Goal: Answer question/provide support: Share knowledge or assist other users

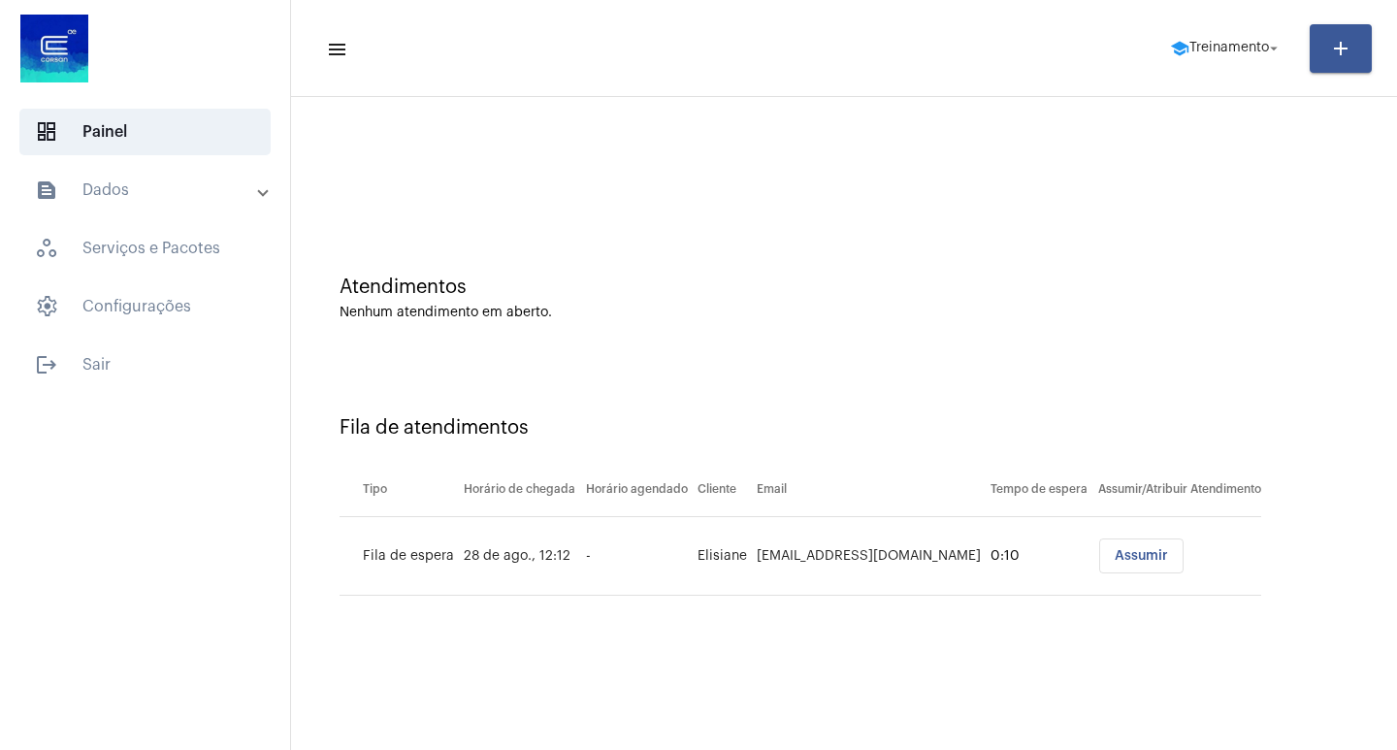
click at [1129, 548] on button "Assumir" at bounding box center [1141, 555] width 84 height 35
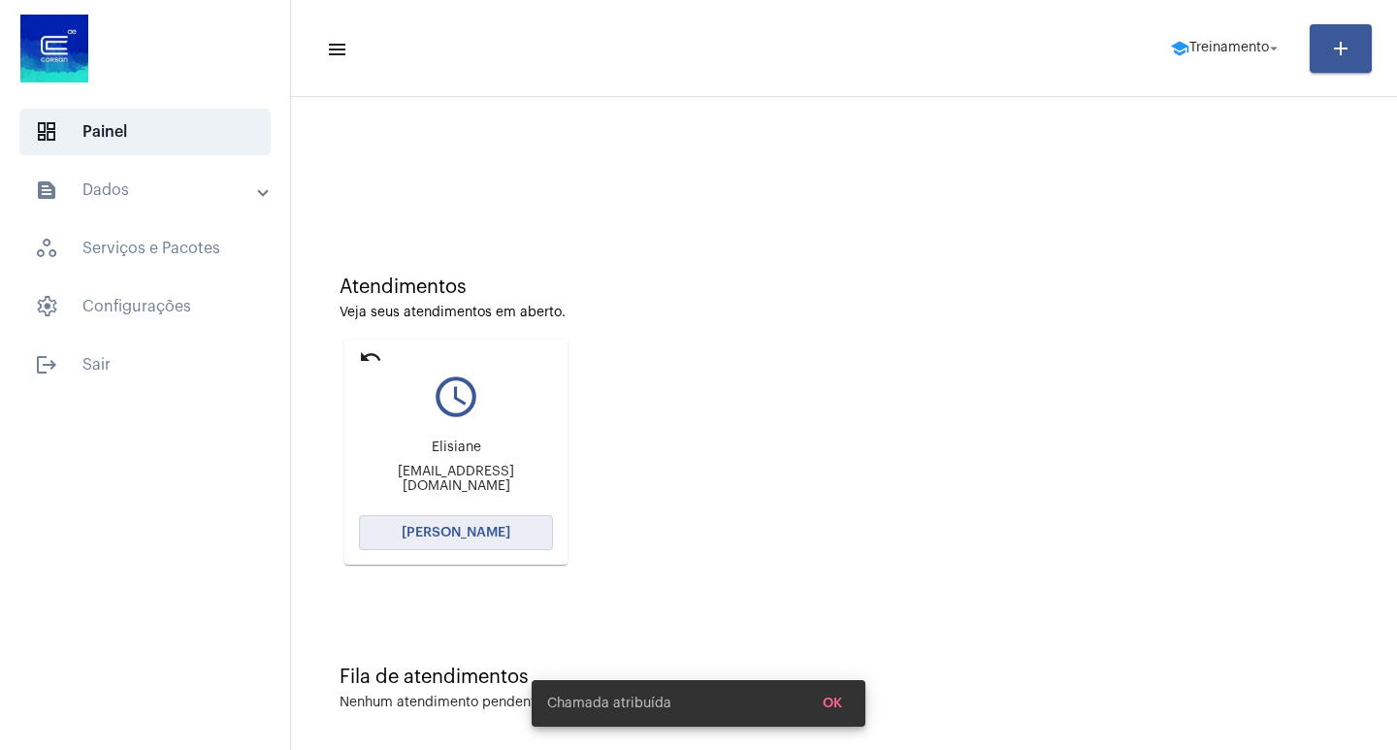
click at [470, 527] on span "[PERSON_NAME]" at bounding box center [456, 533] width 109 height 14
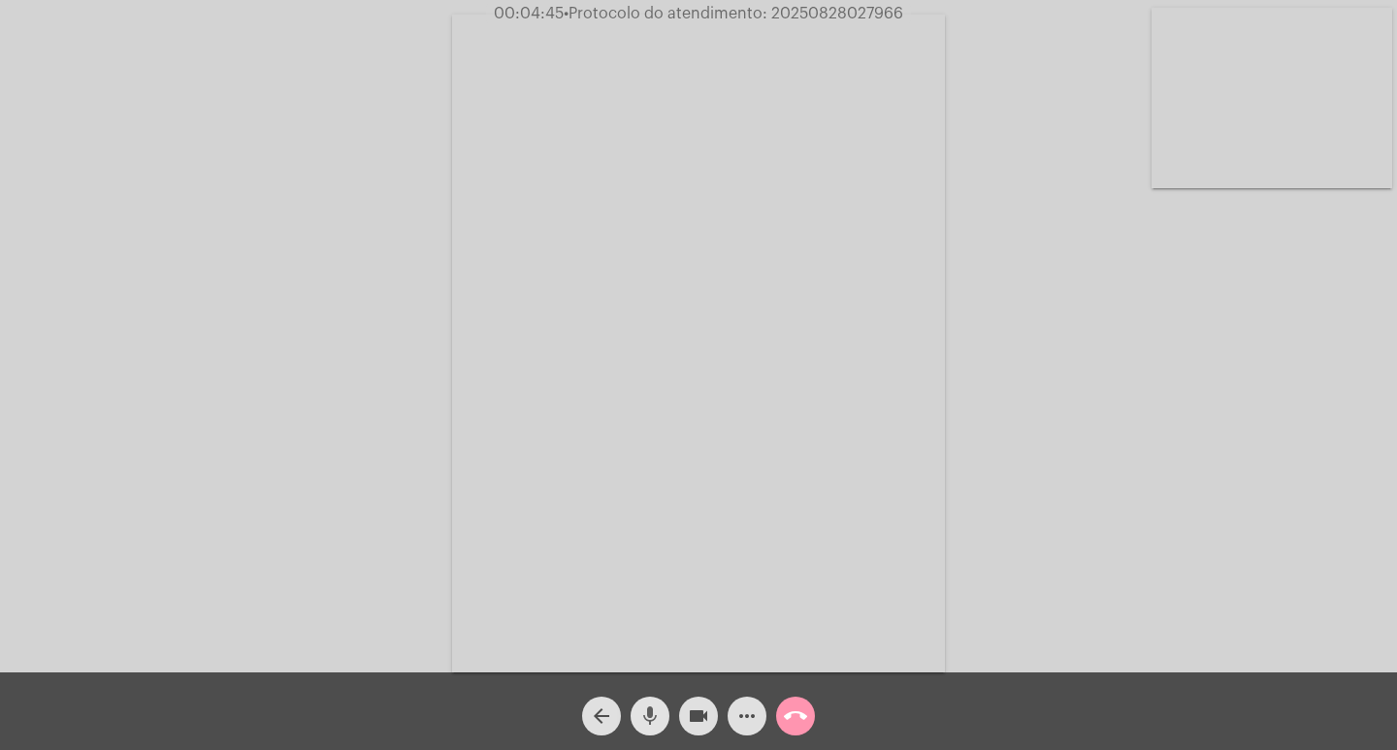
click at [649, 713] on mat-icon "mic" at bounding box center [649, 715] width 23 height 23
click at [637, 708] on button "mic_off" at bounding box center [650, 716] width 39 height 39
click at [654, 711] on mat-icon "mic" at bounding box center [649, 715] width 23 height 23
click at [653, 719] on mat-icon "mic_off" at bounding box center [649, 715] width 23 height 23
click at [642, 709] on mat-icon "mic" at bounding box center [649, 715] width 23 height 23
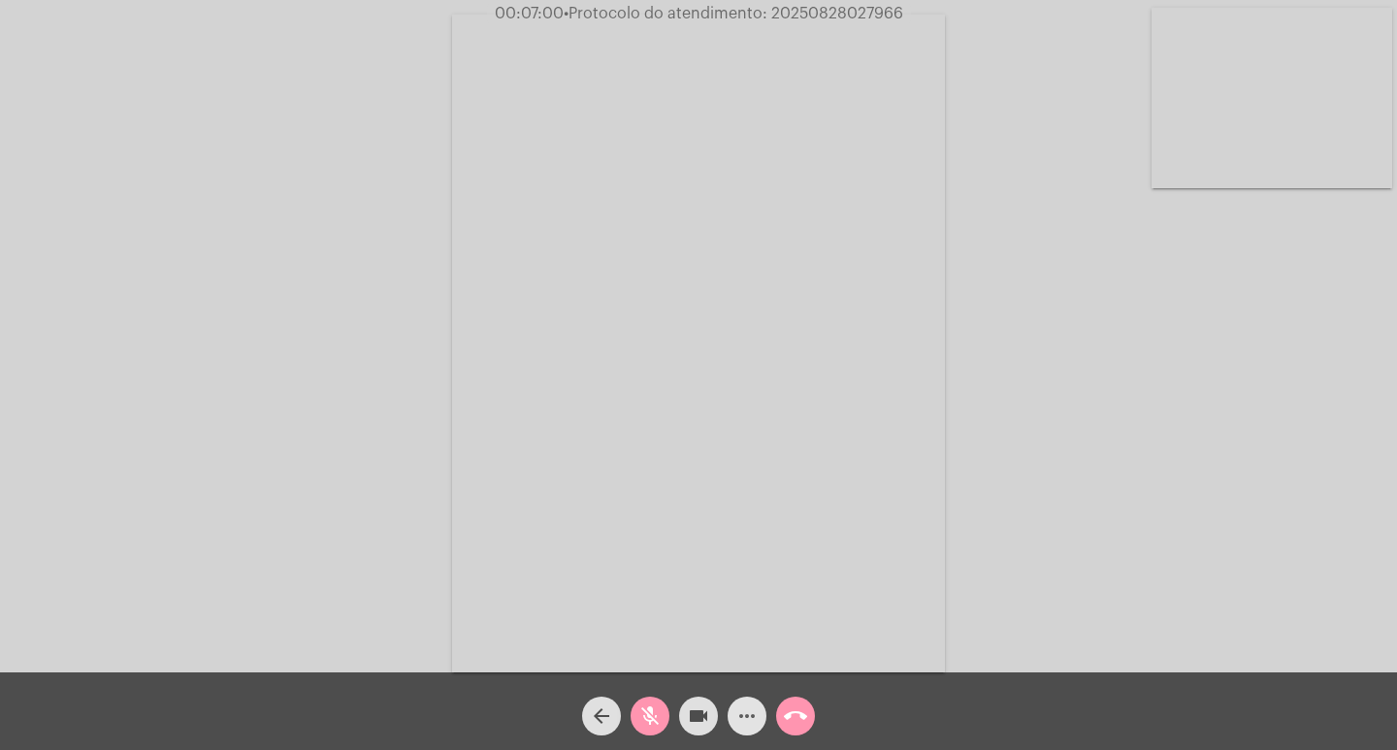
click at [755, 709] on mat-icon "more_horiz" at bounding box center [746, 715] width 23 height 23
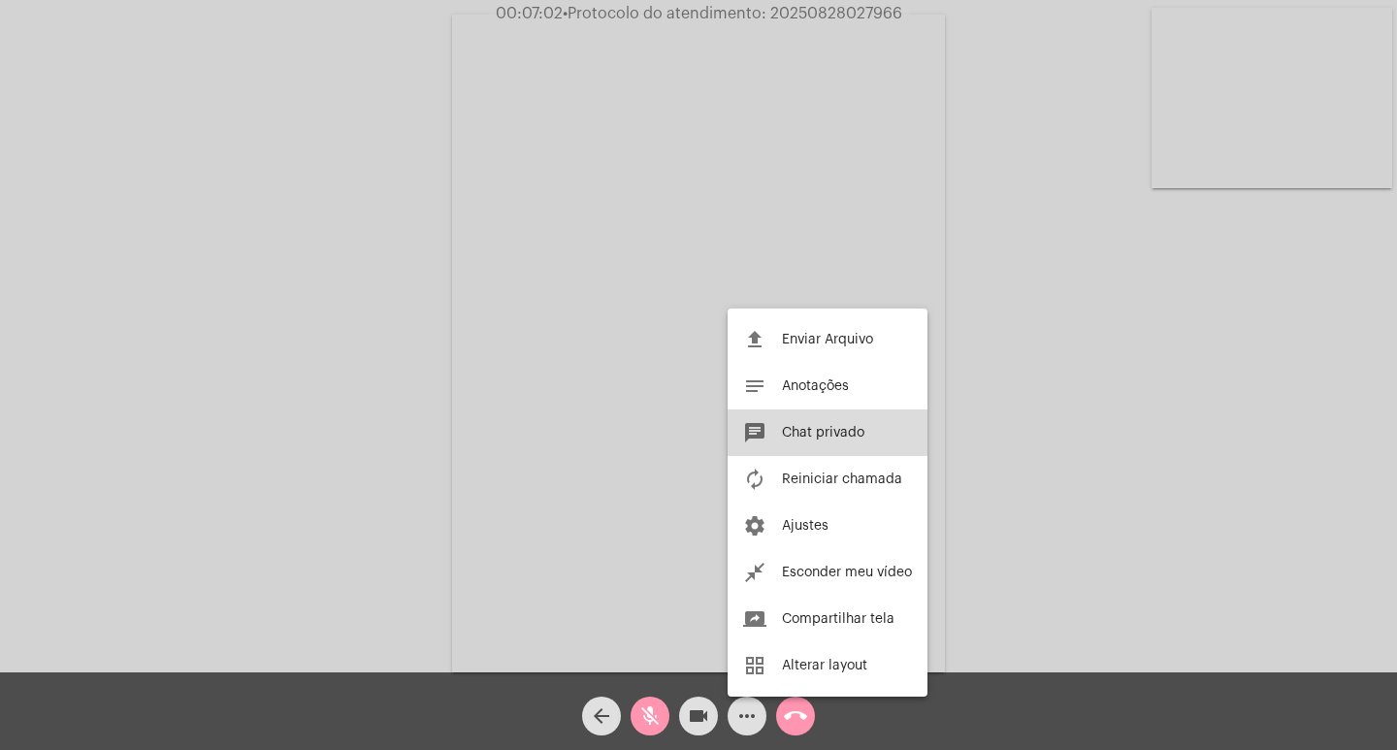
click at [799, 440] on button "chat Chat privado" at bounding box center [828, 432] width 200 height 47
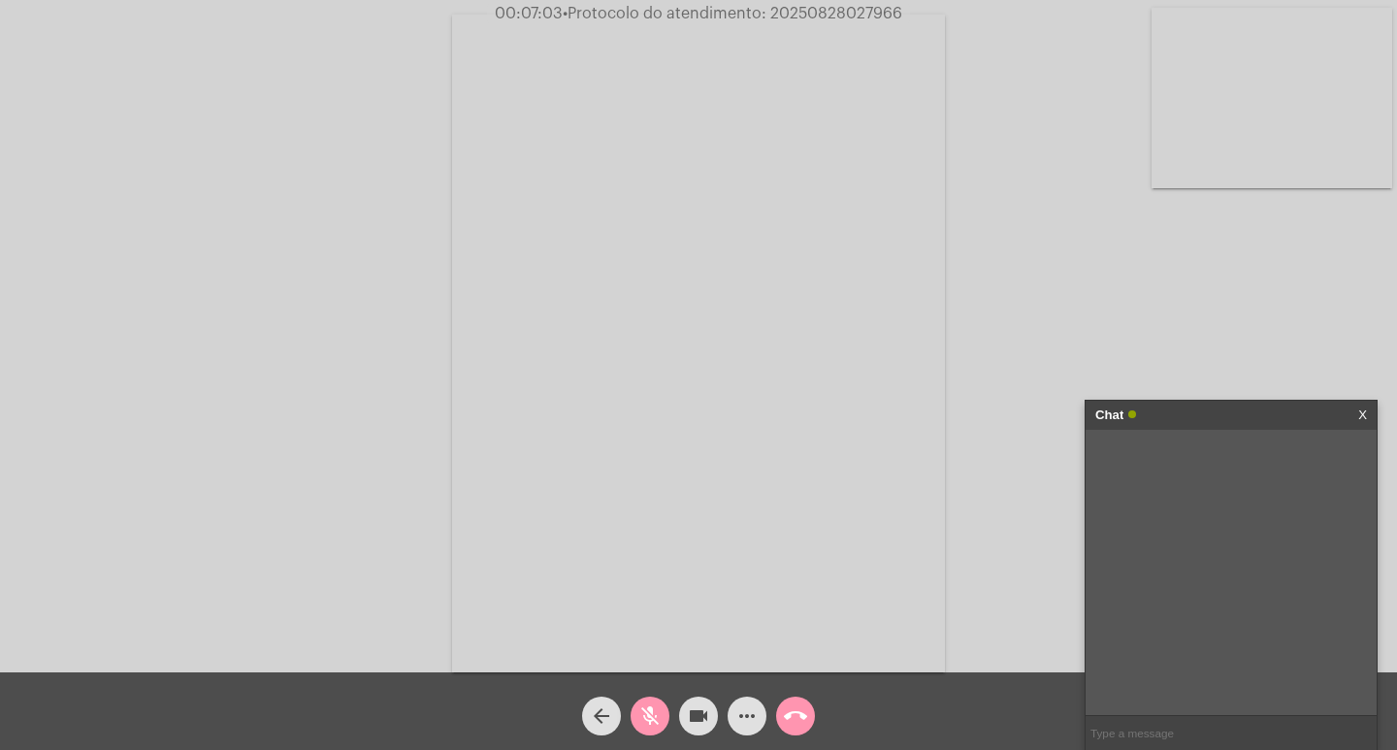
click at [1172, 728] on input "text" at bounding box center [1231, 733] width 291 height 34
paste input "[URL][DOMAIN_NAME]"
type input "[URL][DOMAIN_NAME]"
click at [652, 709] on mat-icon "mic_off" at bounding box center [649, 715] width 23 height 23
click at [644, 701] on span "mic" at bounding box center [649, 716] width 23 height 39
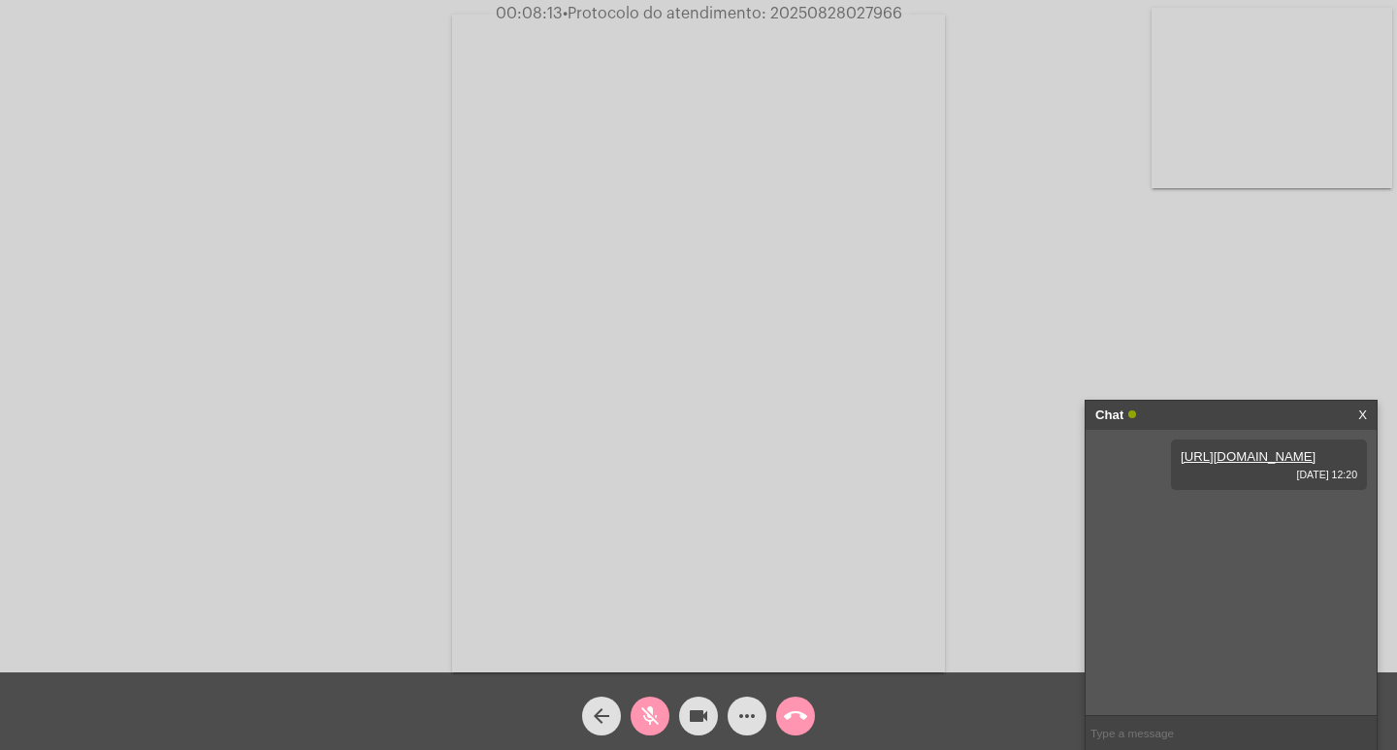
click at [1230, 449] on link "[URL][DOMAIN_NAME]" at bounding box center [1248, 456] width 135 height 15
click at [660, 716] on mat-icon "mic_off" at bounding box center [649, 715] width 23 height 23
click at [797, 731] on span "call_end" at bounding box center [795, 716] width 23 height 39
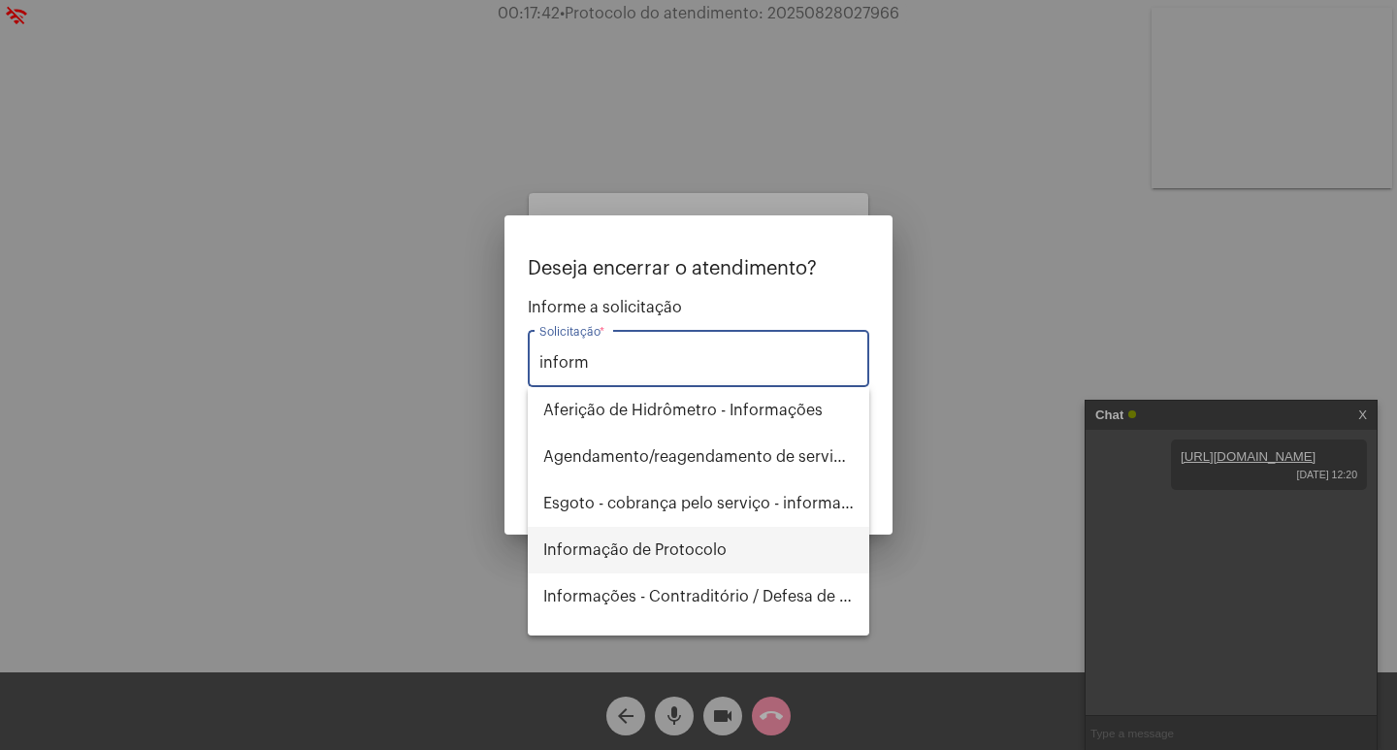
click at [674, 561] on span "Informação de Protocolo" at bounding box center [698, 550] width 310 height 47
type input "Informação de Protocolo"
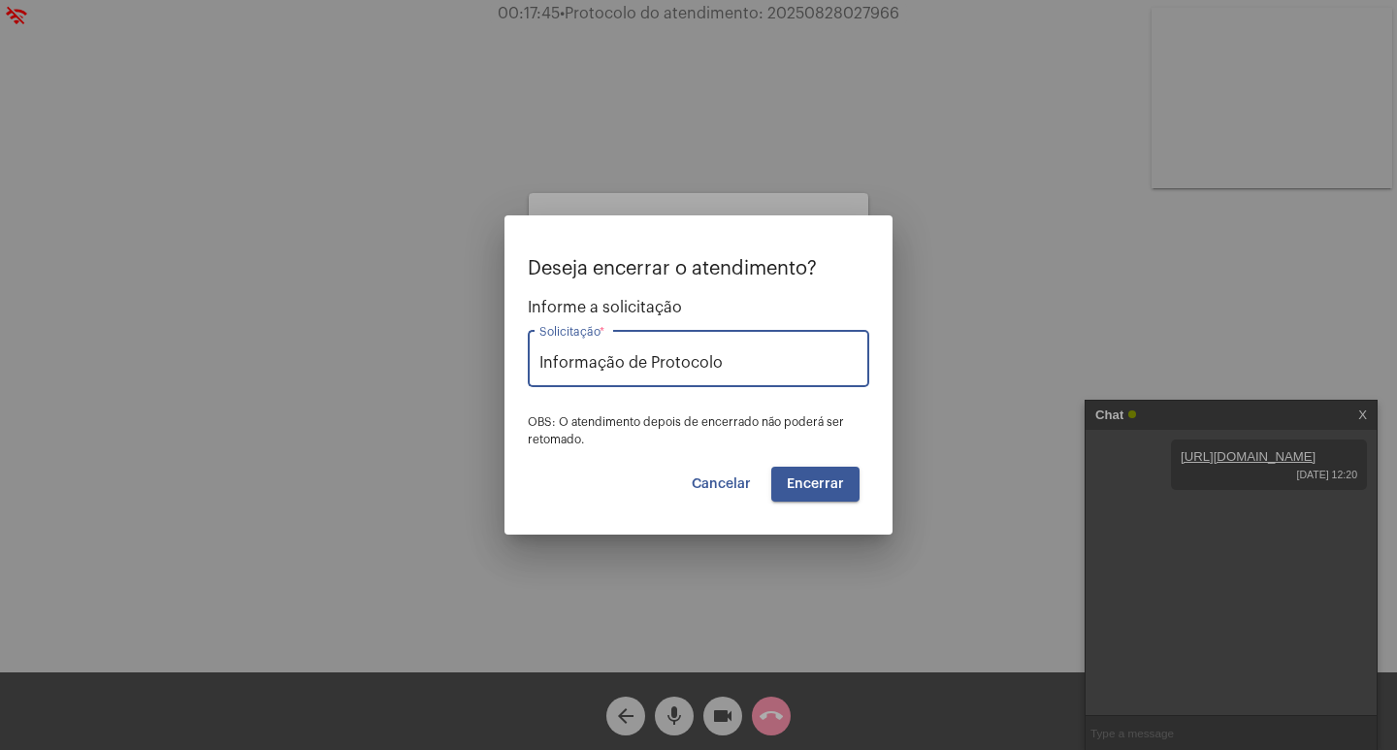
click at [818, 478] on span "Encerrar" at bounding box center [815, 484] width 57 height 14
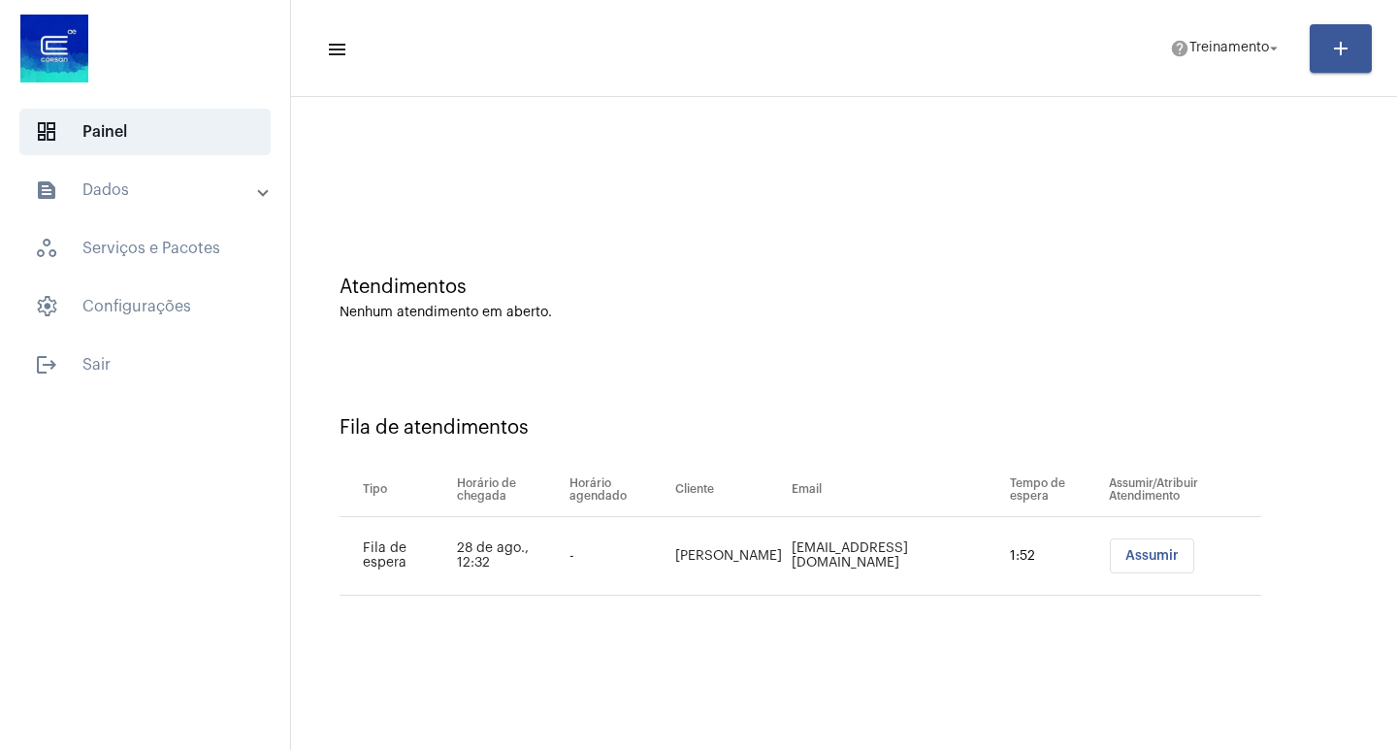
click at [1148, 559] on span "Assumir" at bounding box center [1151, 556] width 53 height 14
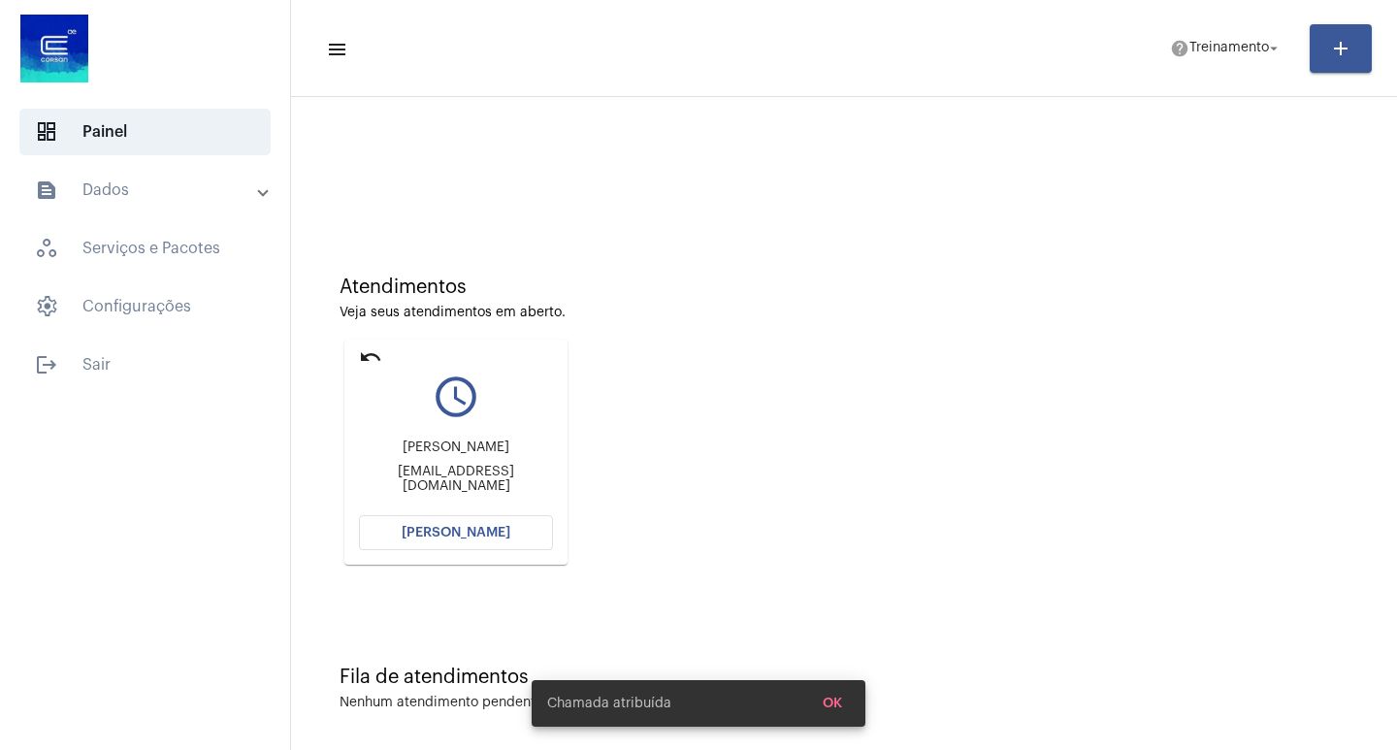
click at [467, 543] on button "[PERSON_NAME]" at bounding box center [456, 532] width 194 height 35
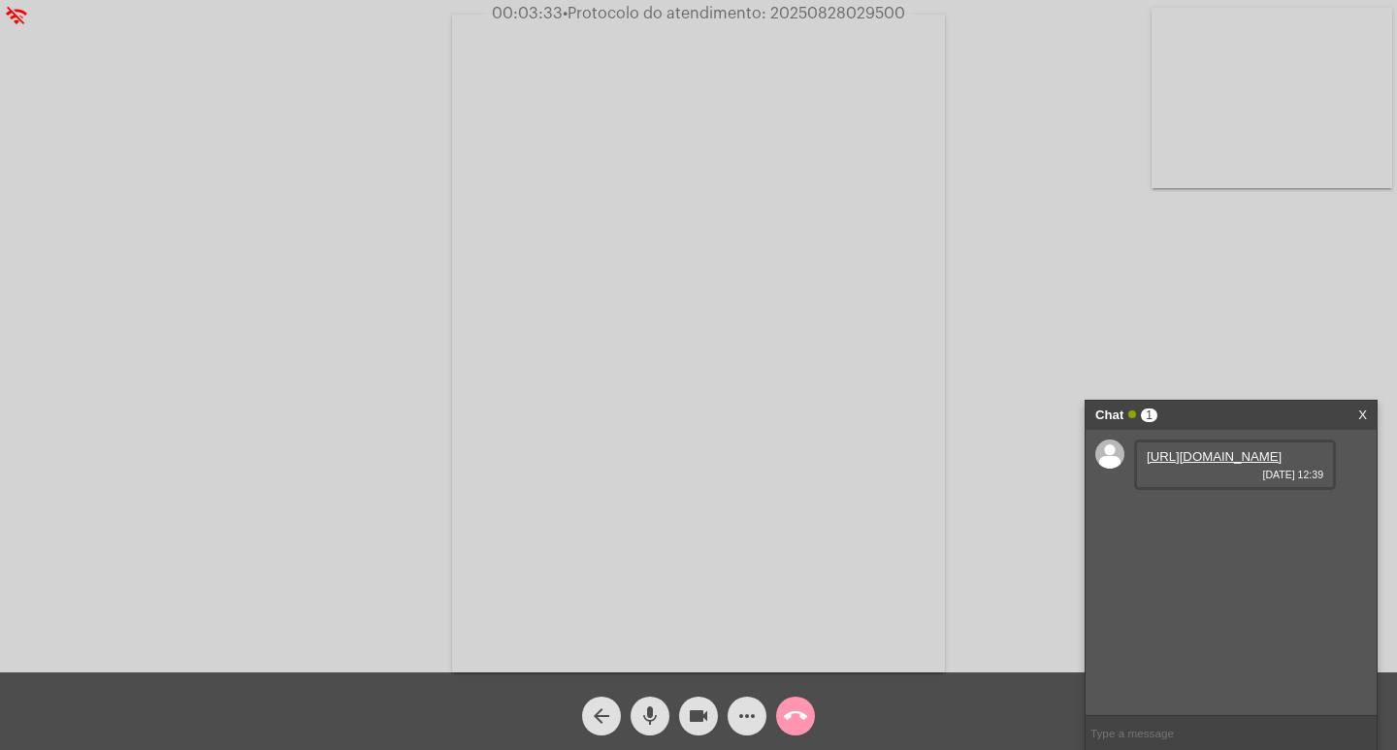
click at [1165, 464] on link "[URL][DOMAIN_NAME]" at bounding box center [1214, 456] width 135 height 15
click at [741, 713] on mat-icon "more_horiz" at bounding box center [746, 715] width 23 height 23
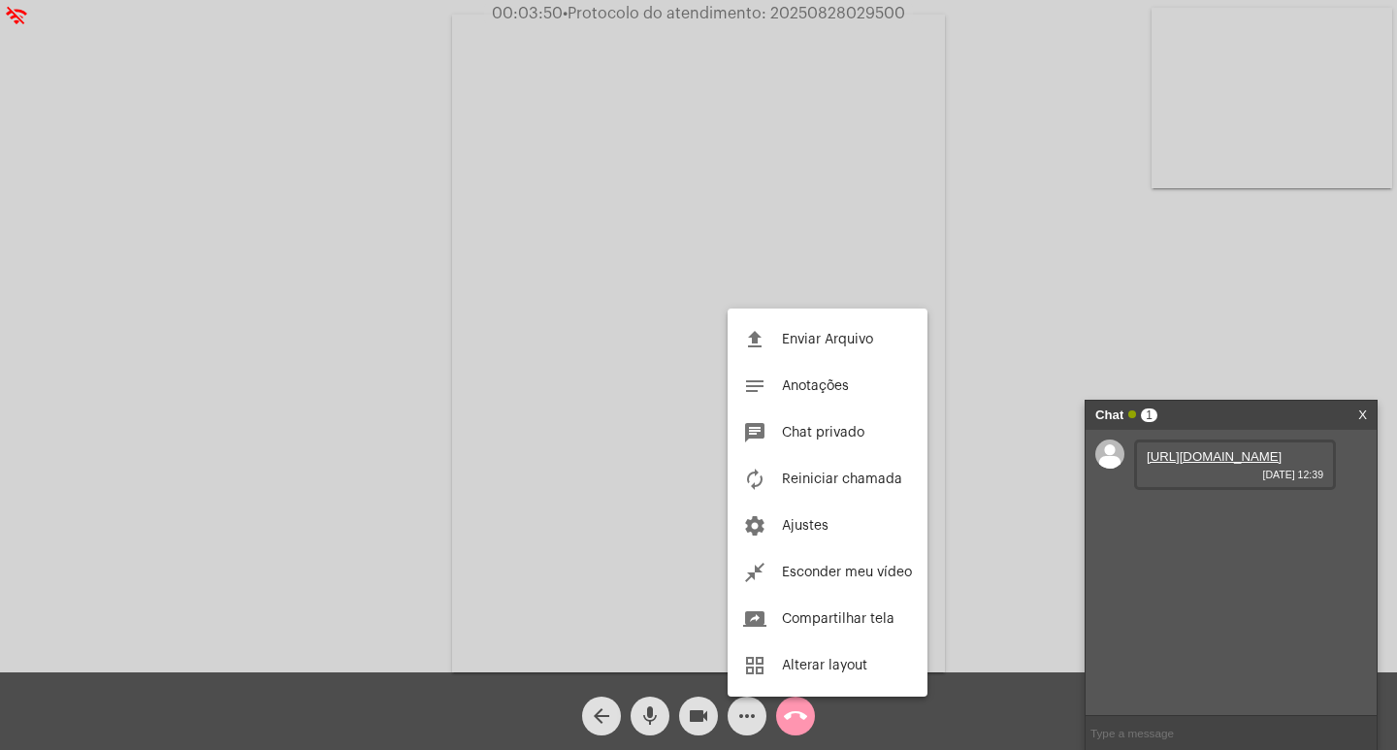
click at [153, 426] on div at bounding box center [698, 375] width 1397 height 750
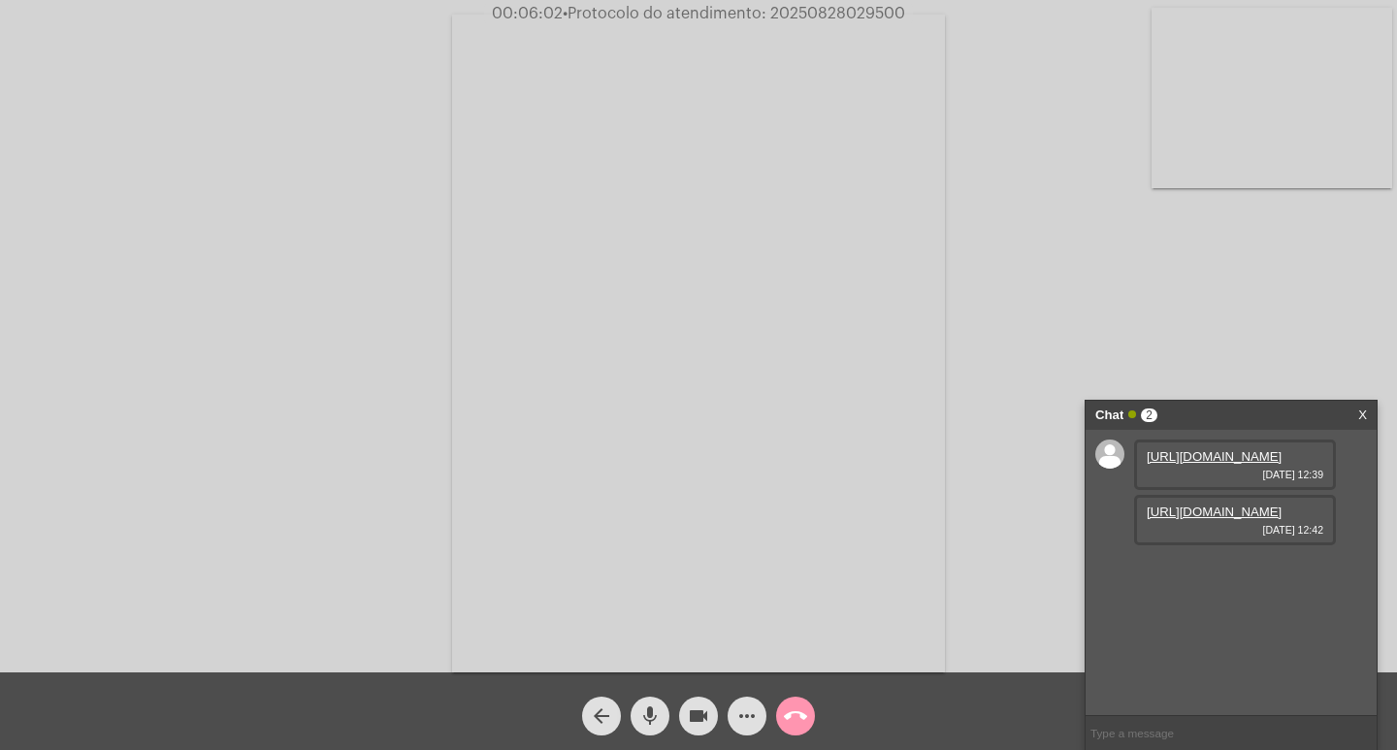
click at [1199, 519] on link "[URL][DOMAIN_NAME]" at bounding box center [1214, 512] width 135 height 15
click at [755, 68] on video at bounding box center [698, 344] width 493 height 658
click at [576, 180] on div "Acessando Câmera e Microfone..." at bounding box center [698, 339] width 1393 height 672
click at [496, 357] on video at bounding box center [325, 342] width 493 height 658
click at [644, 707] on mat-icon "mic" at bounding box center [649, 715] width 23 height 23
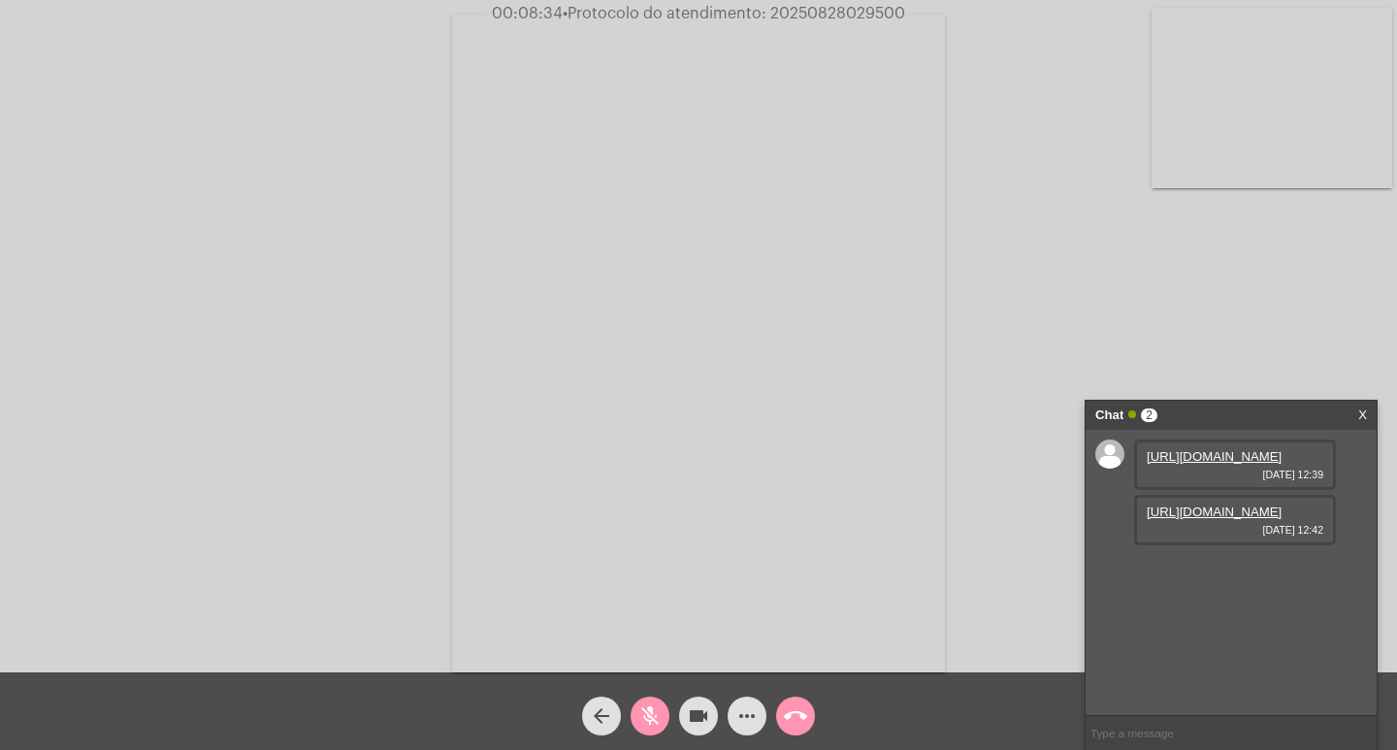
click at [650, 727] on mat-icon "mic_off" at bounding box center [649, 715] width 23 height 23
click at [646, 719] on mat-icon "mic" at bounding box center [649, 715] width 23 height 23
click at [639, 725] on mat-icon "mic_off" at bounding box center [649, 715] width 23 height 23
click at [749, 707] on mat-icon "more_horiz" at bounding box center [746, 715] width 23 height 23
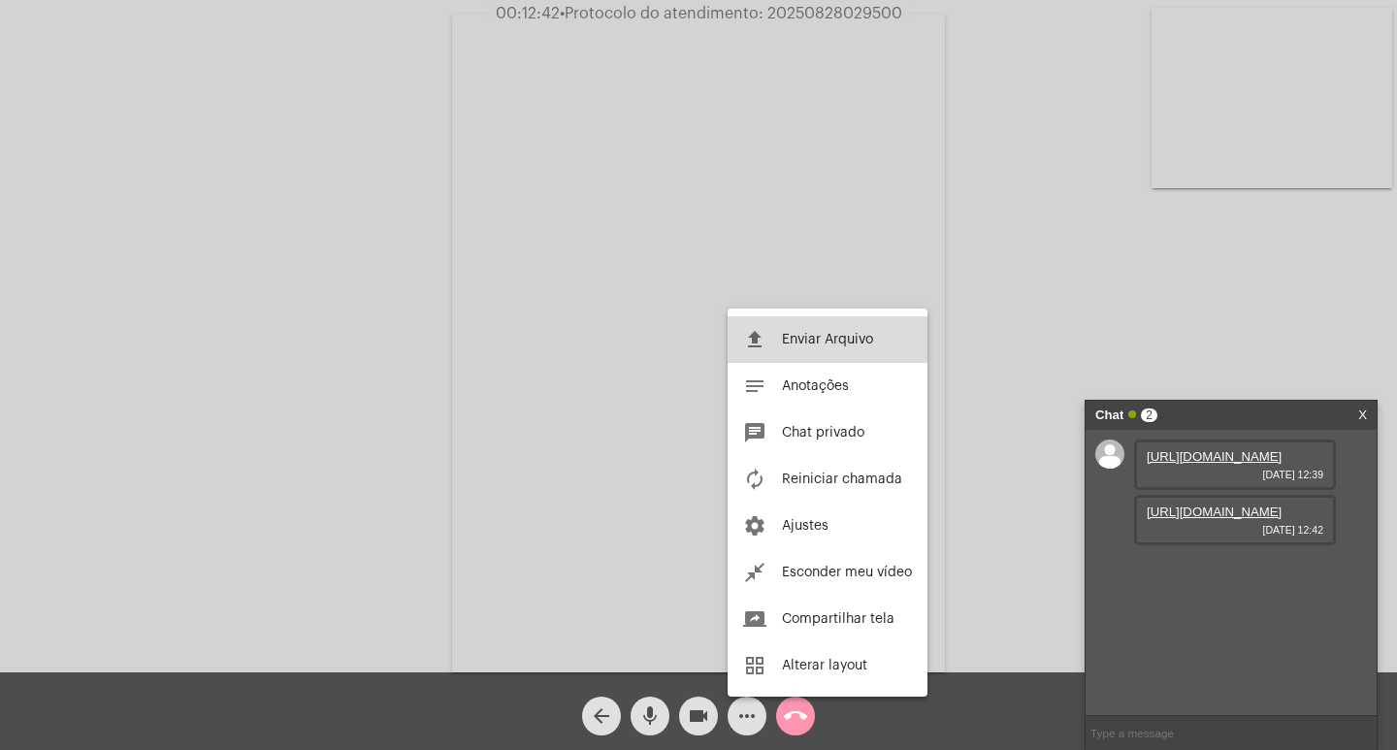
click at [831, 342] on span "Enviar Arquivo" at bounding box center [827, 340] width 91 height 14
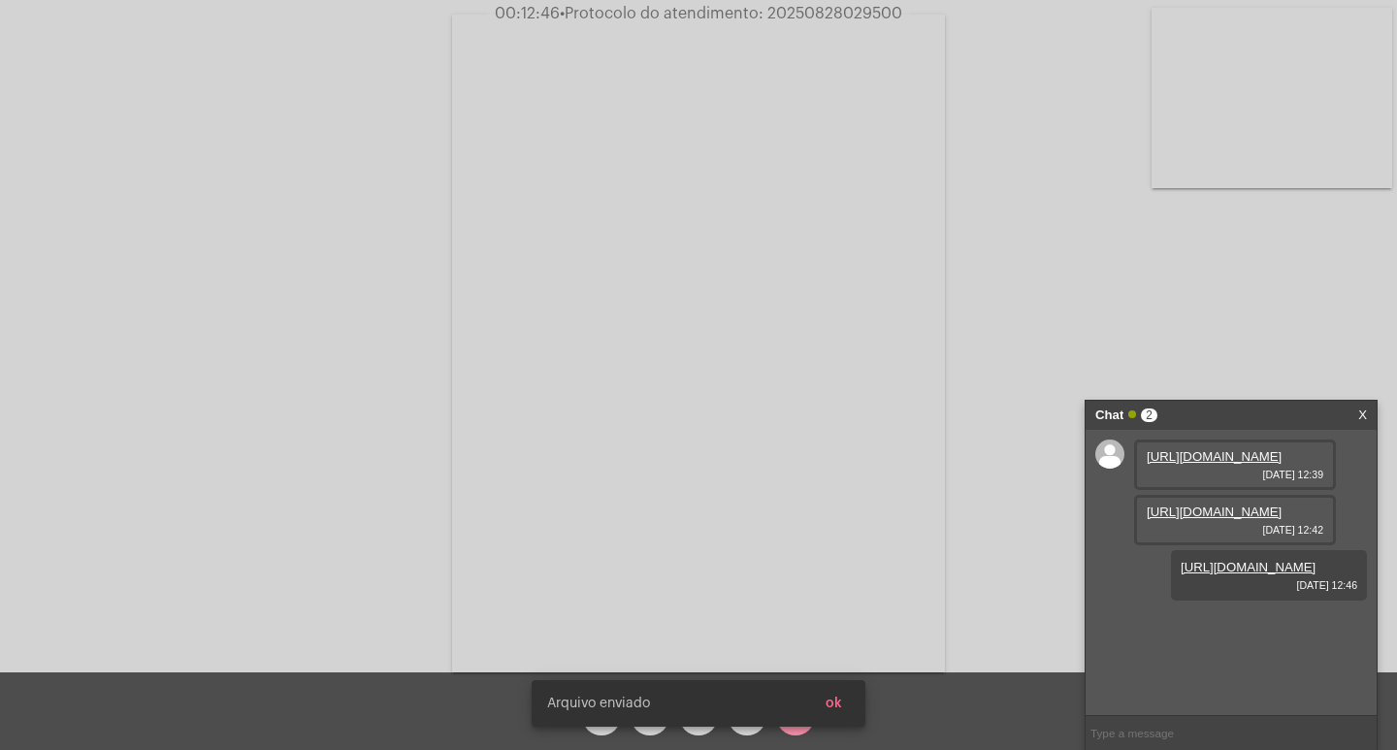
scroll to position [16, 0]
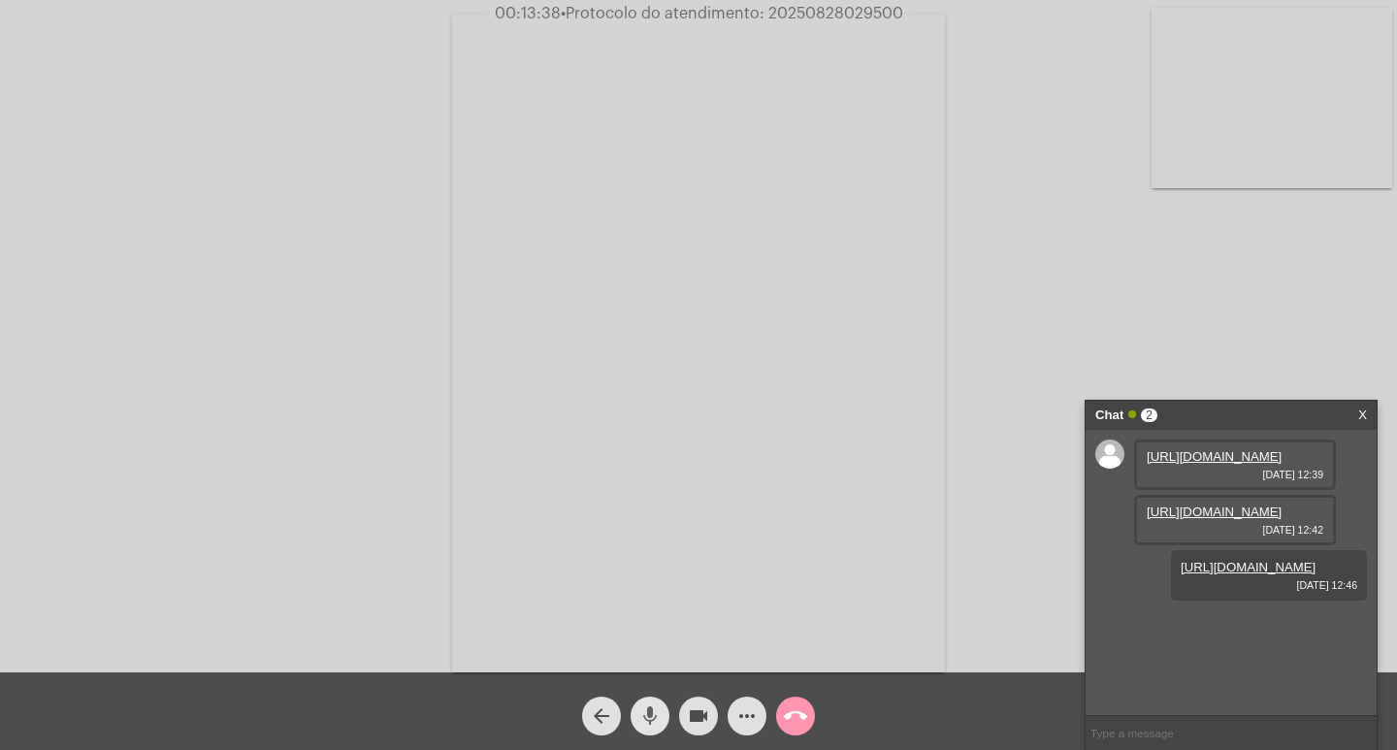
click at [648, 718] on mat-icon "mic" at bounding box center [649, 715] width 23 height 23
click at [701, 715] on mat-icon "videocam" at bounding box center [698, 715] width 23 height 23
click at [692, 711] on mat-icon "videocam_off" at bounding box center [698, 715] width 23 height 23
click at [658, 710] on mat-icon "mic_off" at bounding box center [649, 715] width 23 height 23
click at [658, 710] on mat-icon "mic" at bounding box center [649, 715] width 23 height 23
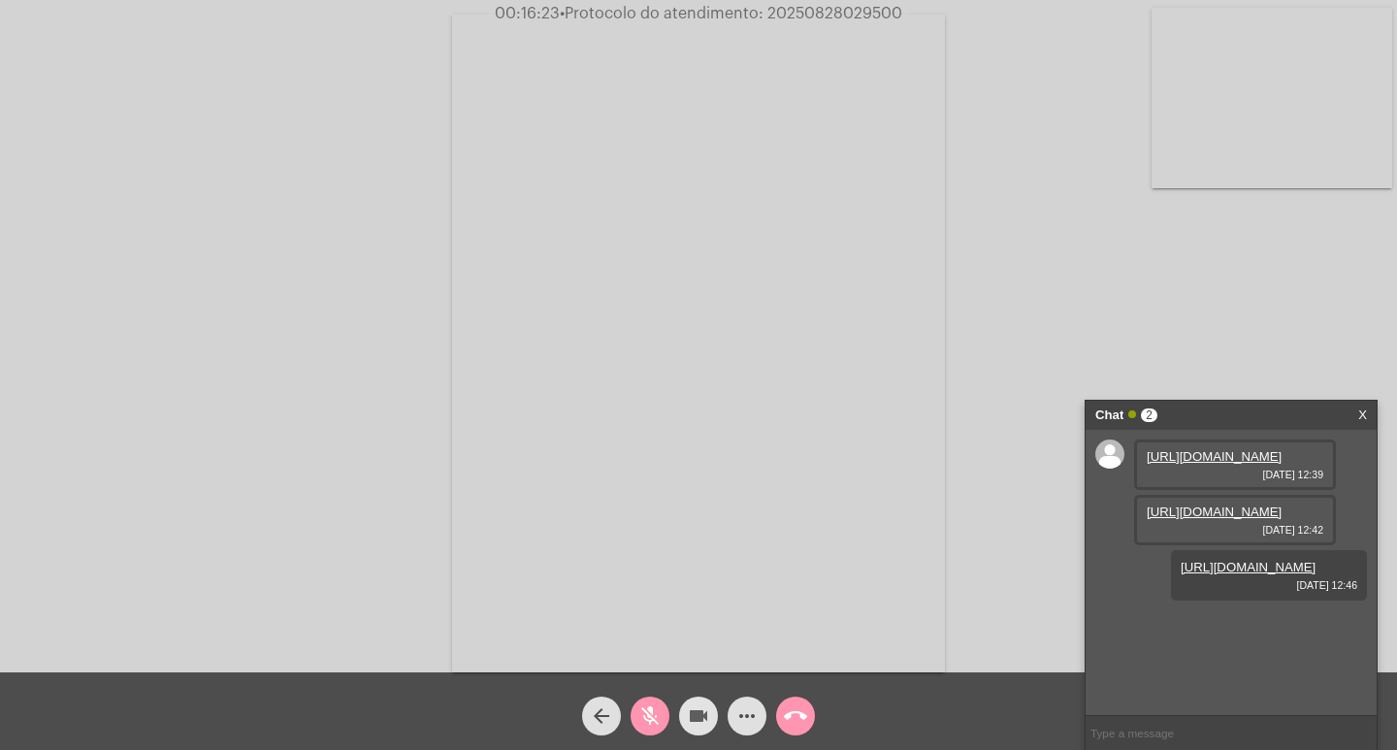
click at [707, 709] on mat-icon "videocam" at bounding box center [698, 715] width 23 height 23
click at [699, 714] on mat-icon "videocam_off" at bounding box center [698, 715] width 23 height 23
click at [653, 708] on mat-icon "mic_off" at bounding box center [649, 715] width 23 height 23
click at [648, 712] on mat-icon "mic" at bounding box center [649, 715] width 23 height 23
click at [751, 716] on mat-icon "more_horiz" at bounding box center [746, 715] width 23 height 23
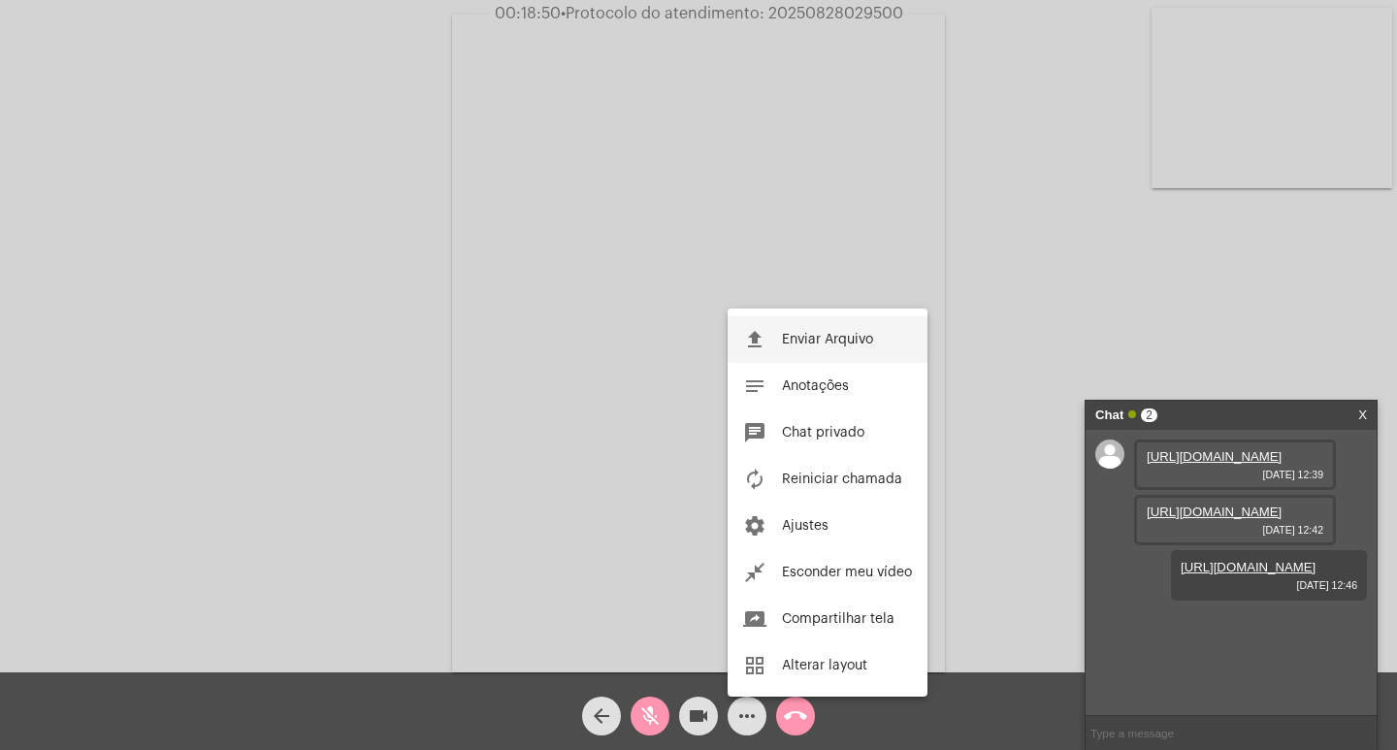
click at [828, 337] on span "Enviar Arquivo" at bounding box center [827, 340] width 91 height 14
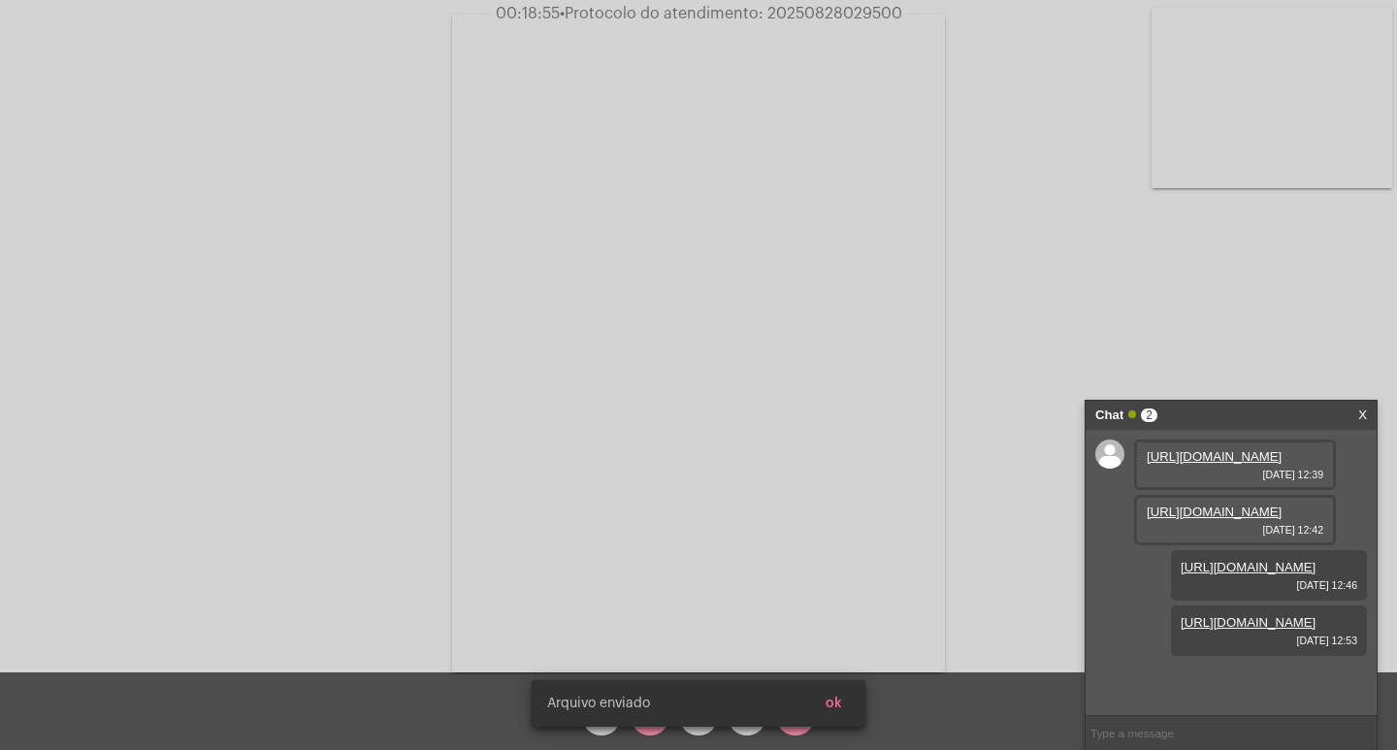
scroll to position [115, 0]
drag, startPoint x: 836, startPoint y: 704, endPoint x: 799, endPoint y: 708, distance: 37.1
click at [835, 703] on span "ok" at bounding box center [834, 704] width 16 height 14
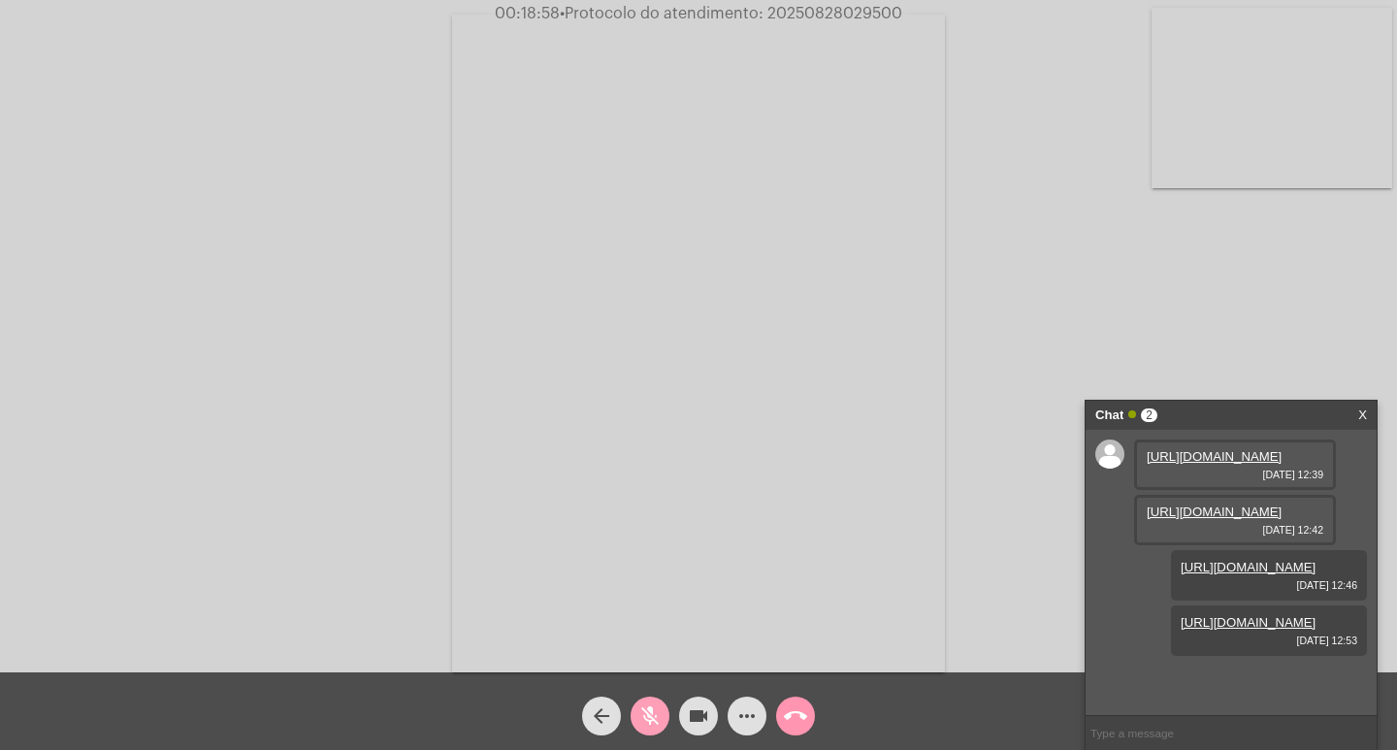
click at [657, 705] on mat-icon "mic_off" at bounding box center [649, 715] width 23 height 23
click at [798, 5] on span "00:19:25 • Protocolo do atendimento: 20250828029500" at bounding box center [699, 13] width 422 height 19
click at [791, 13] on span "• Protocolo do atendimento: 20250828029500" at bounding box center [731, 14] width 342 height 16
click at [791, 14] on span "• Protocolo do atendimento: 20250828029500" at bounding box center [731, 14] width 342 height 16
copy span "20250828029500"
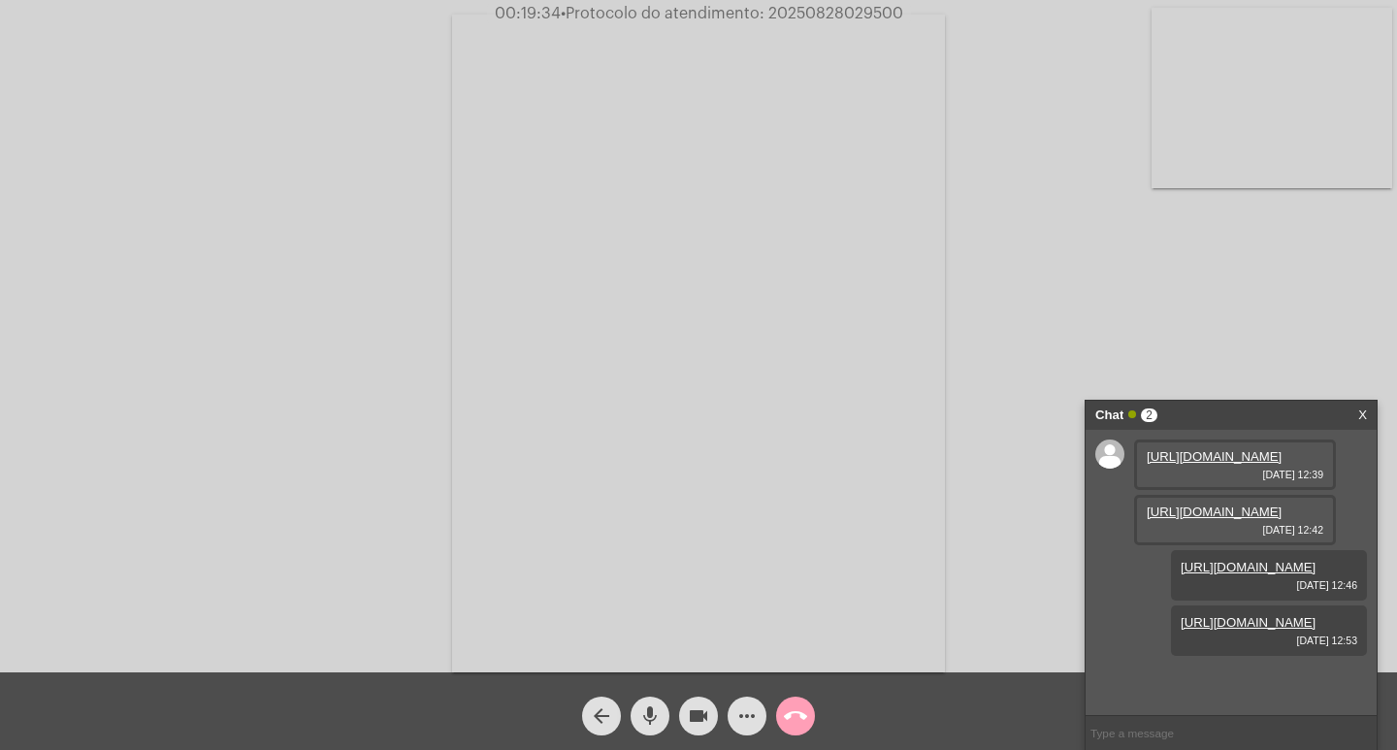
click at [785, 712] on mat-icon "call_end" at bounding box center [795, 715] width 23 height 23
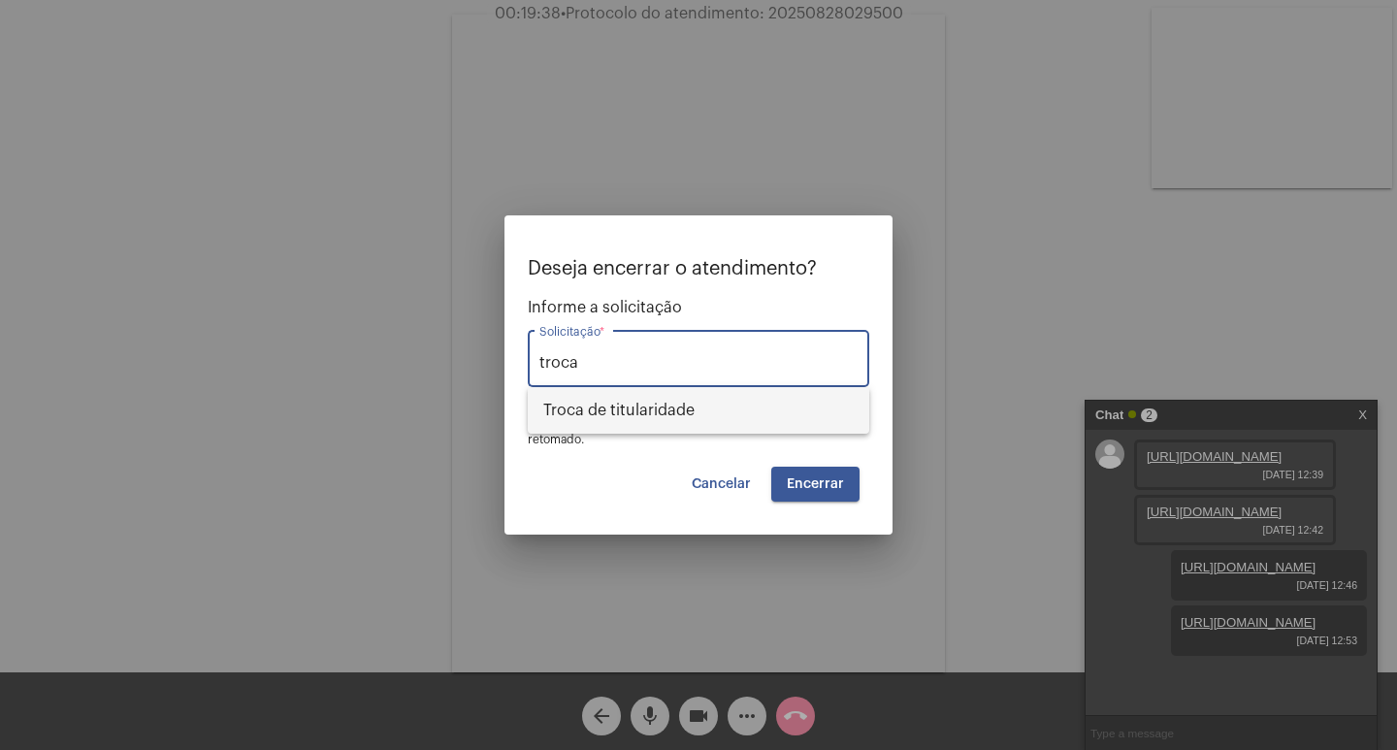
click at [703, 413] on span "Troca de titularidade" at bounding box center [698, 410] width 310 height 47
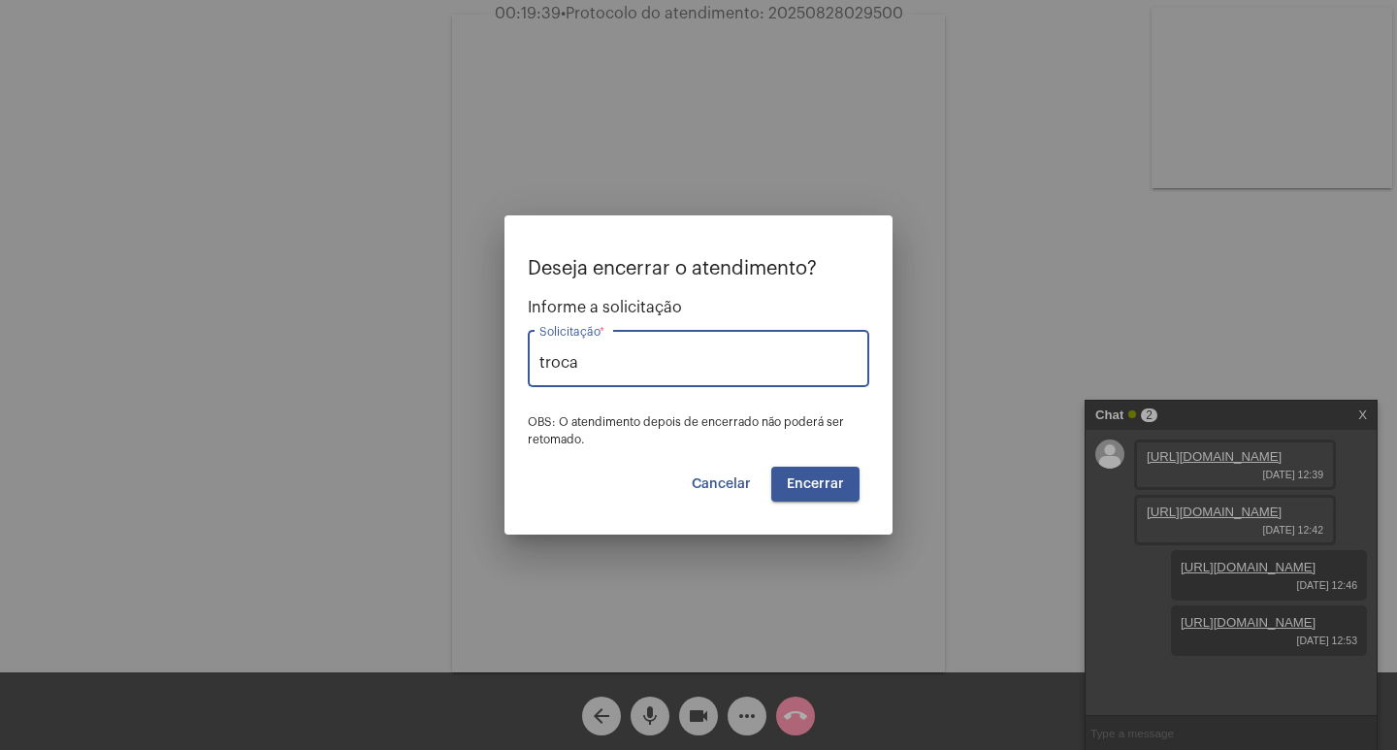
type input "Troca de titularidade"
click at [844, 477] on button "Encerrar" at bounding box center [815, 484] width 88 height 35
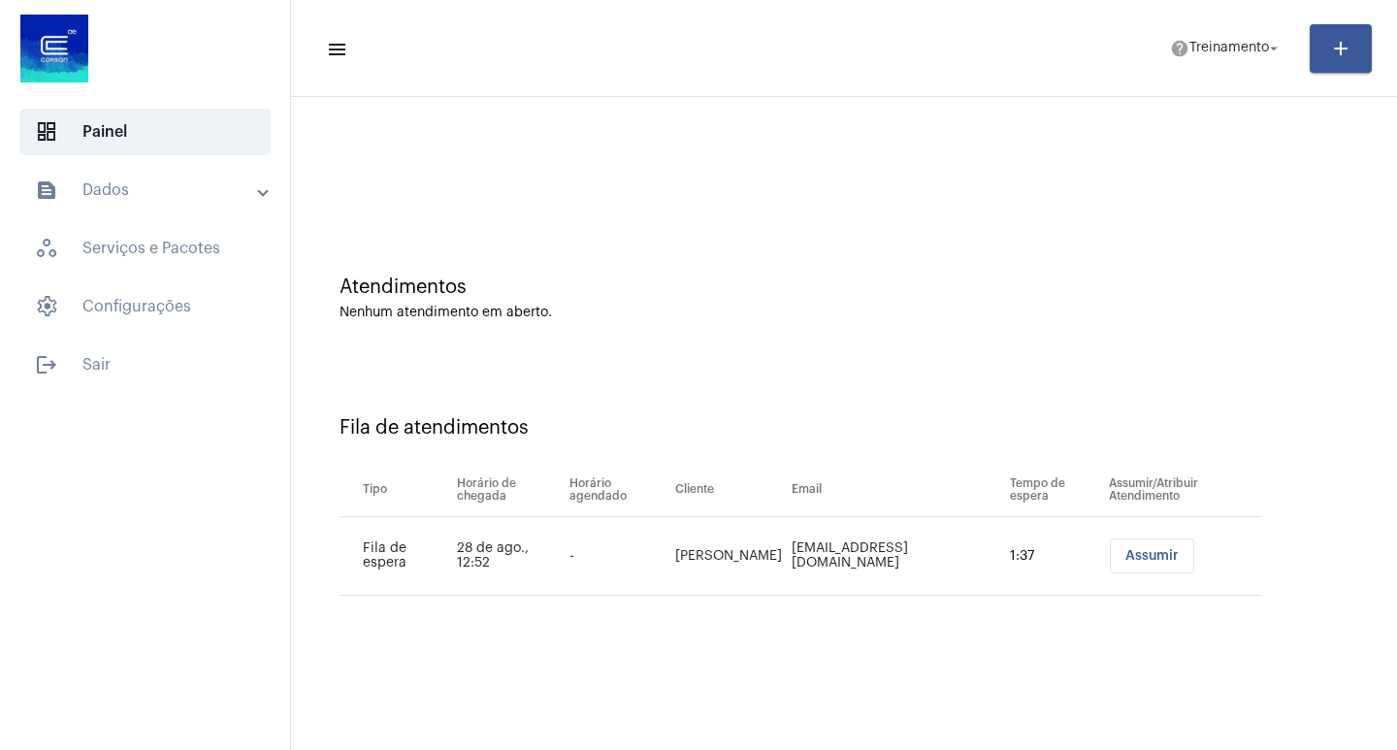
click at [1026, 171] on div at bounding box center [844, 172] width 1009 height 15
click at [1142, 546] on button "Assumir" at bounding box center [1152, 555] width 84 height 35
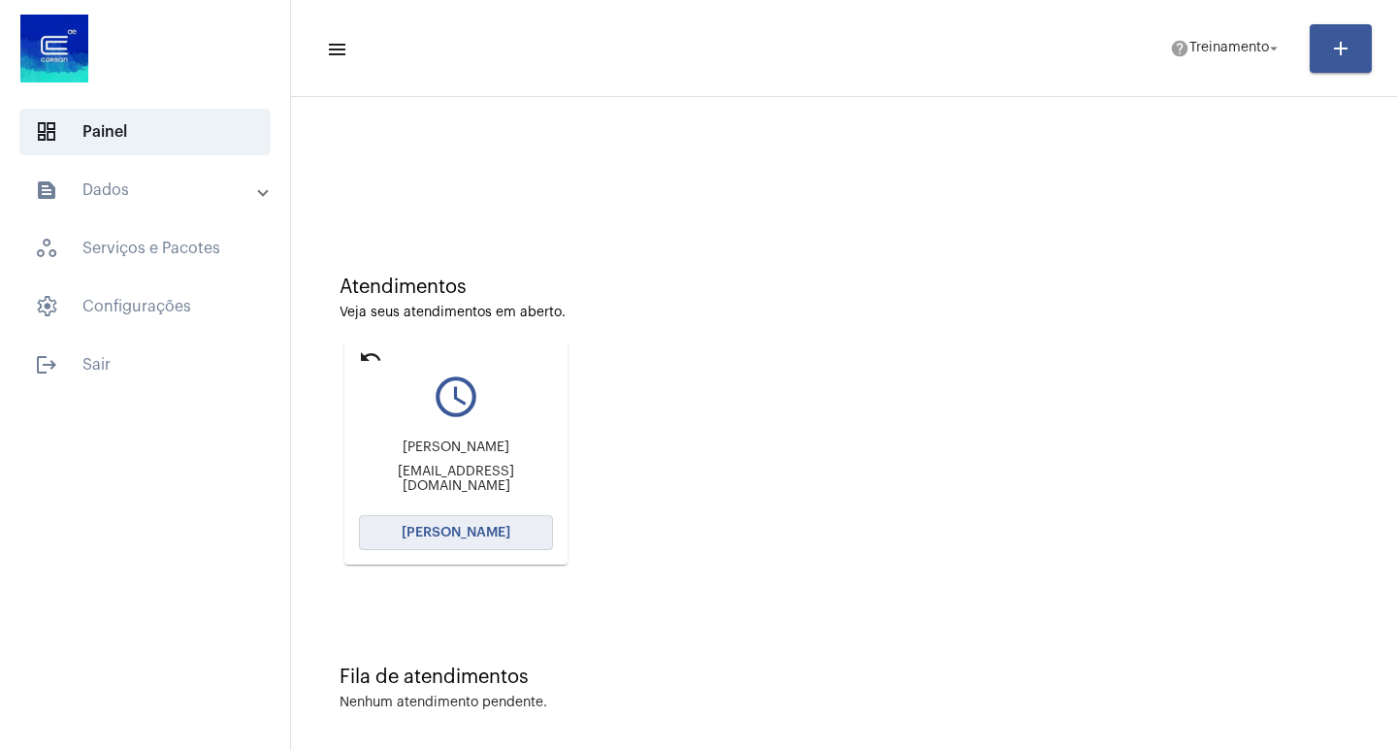
click at [451, 538] on span "[PERSON_NAME]" at bounding box center [456, 533] width 109 height 14
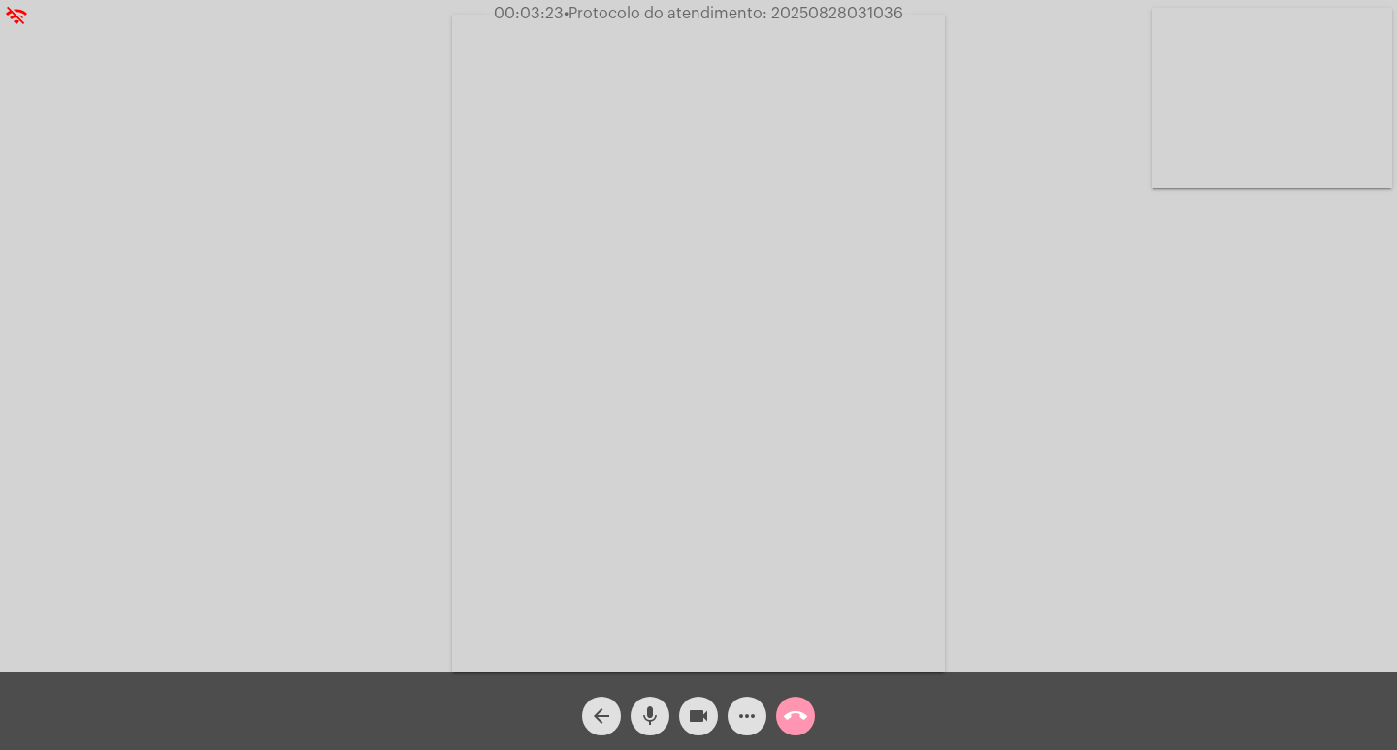
click at [668, 720] on button "mic" at bounding box center [650, 716] width 39 height 39
click at [684, 725] on button "videocam" at bounding box center [698, 716] width 39 height 39
click at [703, 709] on mat-icon "videocam_off" at bounding box center [698, 715] width 23 height 23
click at [657, 717] on mat-icon "mic_off" at bounding box center [649, 715] width 23 height 23
click at [657, 717] on mat-icon "mic" at bounding box center [649, 715] width 23 height 23
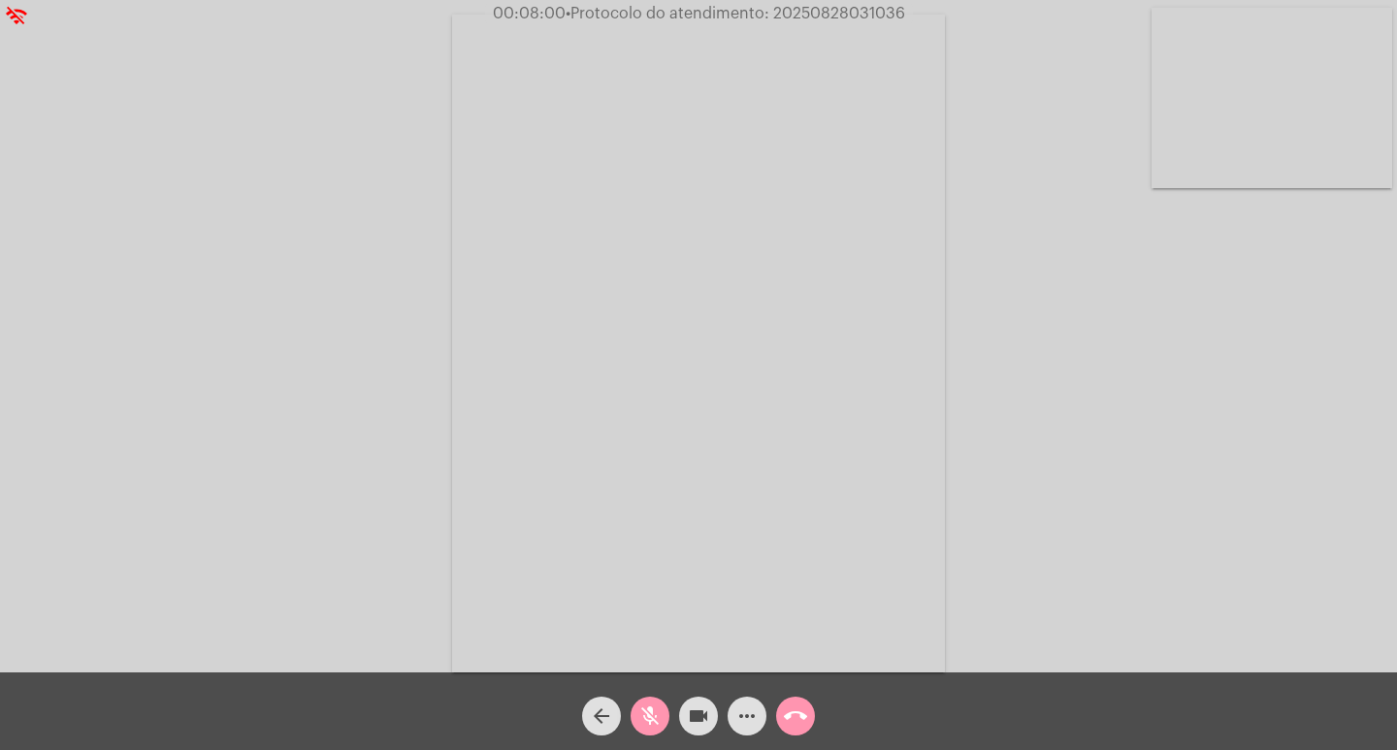
click at [686, 707] on button "videocam" at bounding box center [698, 716] width 39 height 39
click at [688, 714] on mat-icon "videocam_off" at bounding box center [698, 715] width 23 height 23
click at [659, 716] on mat-icon "mic_off" at bounding box center [649, 715] width 23 height 23
click at [840, 20] on span "• Protocolo do atendimento: 20250828031036" at bounding box center [732, 14] width 340 height 16
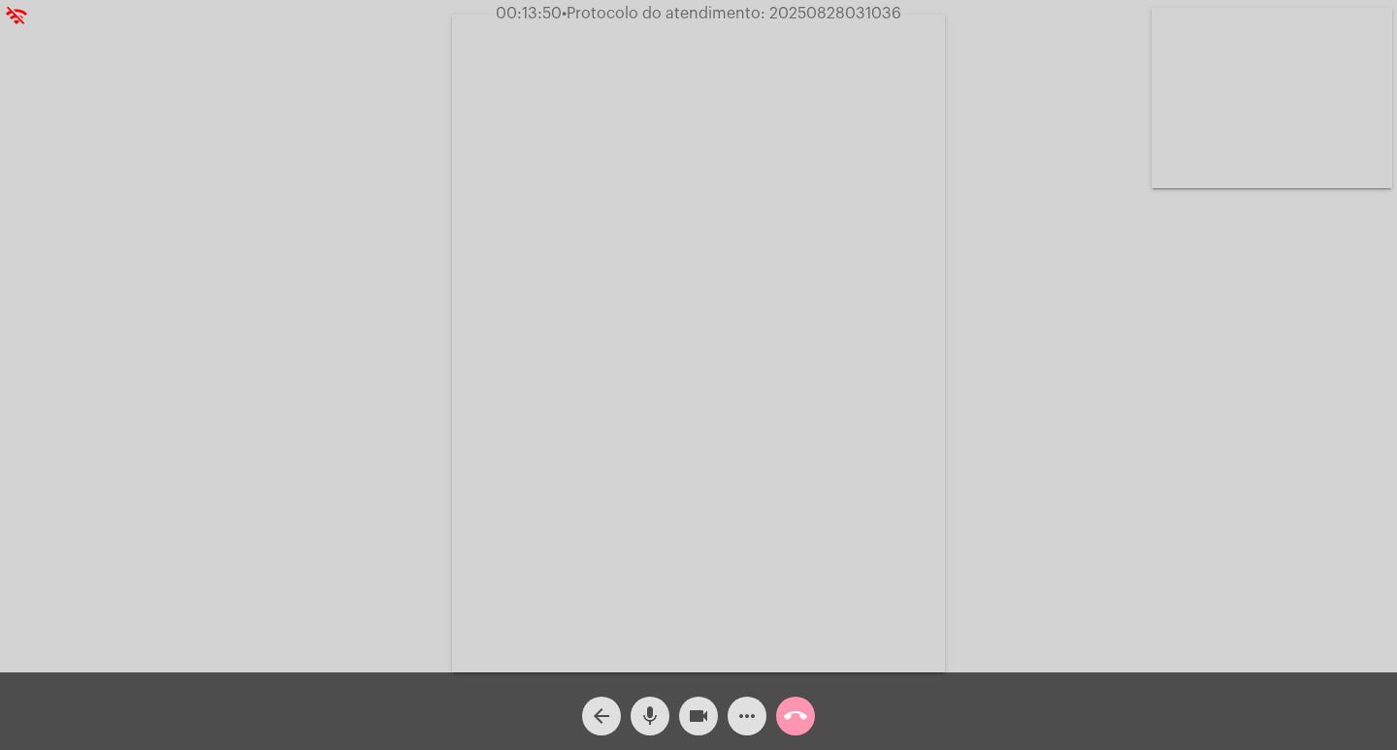
copy span "20250828031036"
click at [608, 211] on video at bounding box center [698, 344] width 493 height 658
click at [353, 209] on video at bounding box center [325, 342] width 493 height 658
click at [801, 724] on mat-icon "call_end" at bounding box center [795, 715] width 23 height 23
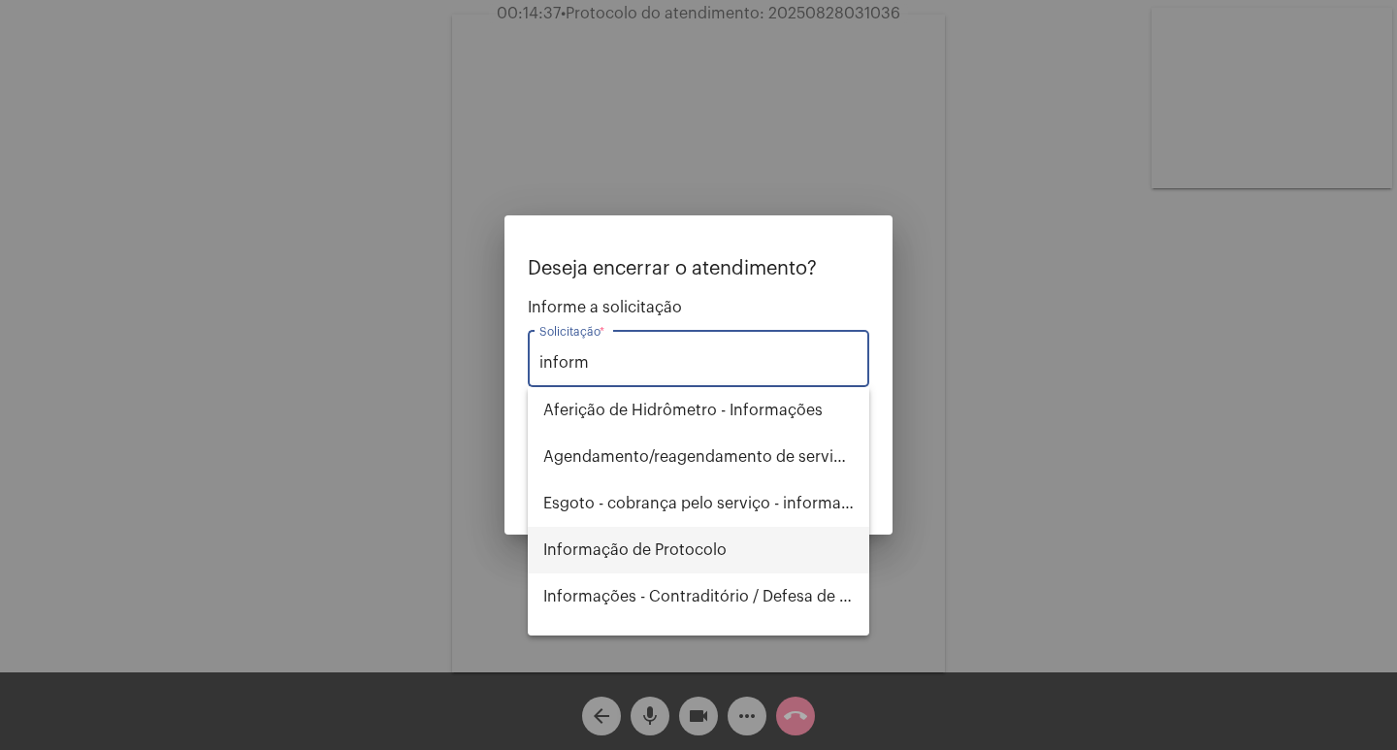
click at [687, 537] on span "Informação de Protocolo" at bounding box center [698, 550] width 310 height 47
type input "Informação de Protocolo"
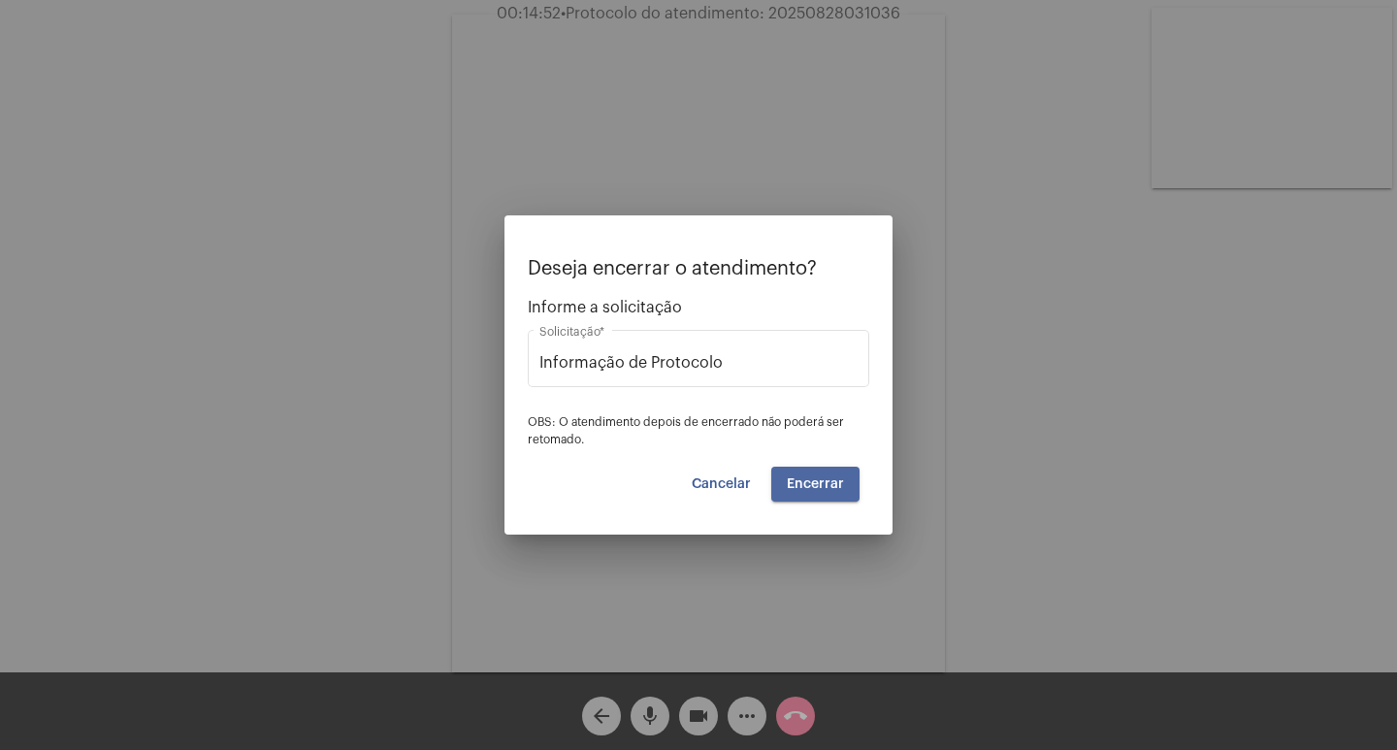
click at [838, 477] on span "Encerrar" at bounding box center [815, 484] width 57 height 14
